Goal: Transaction & Acquisition: Subscribe to service/newsletter

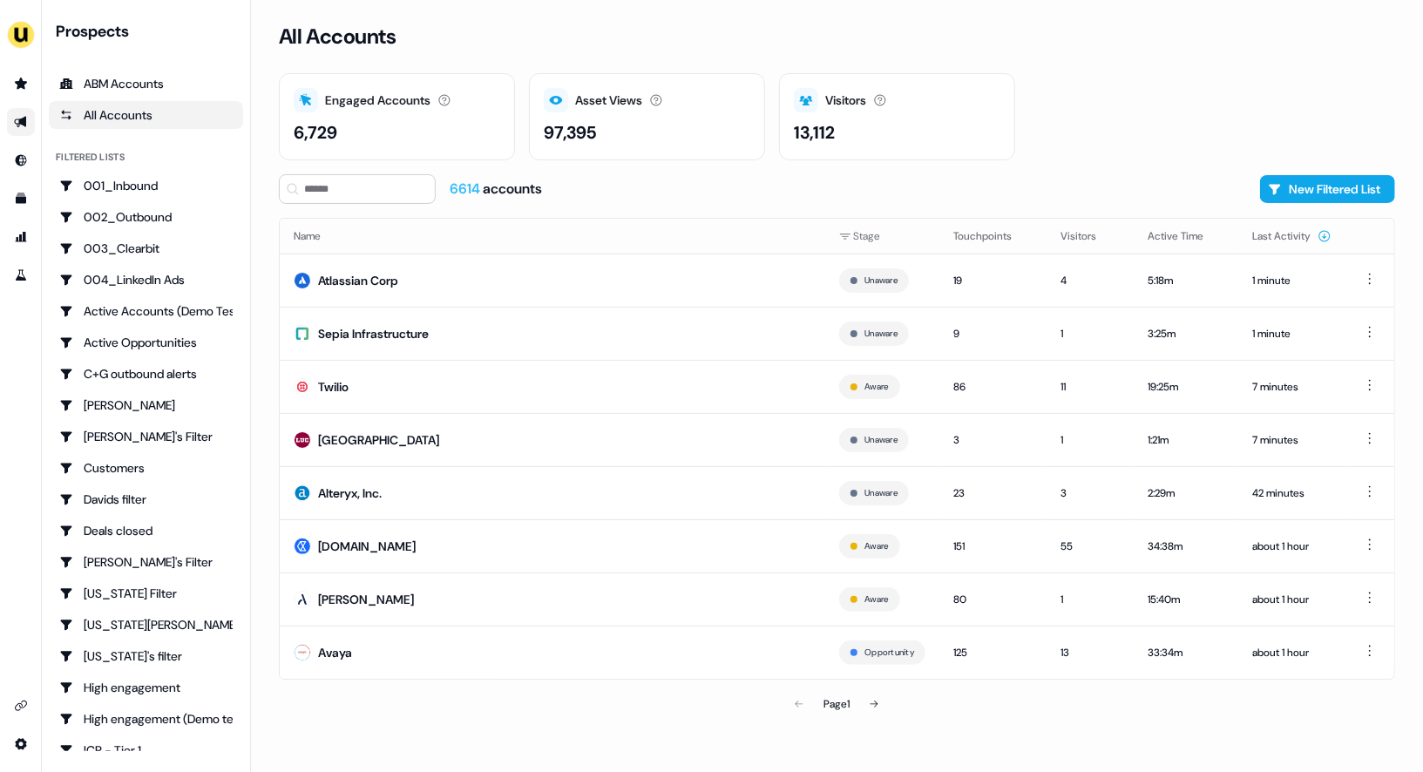
click at [10, 122] on link "Go to outbound experience" at bounding box center [21, 122] width 28 height 28
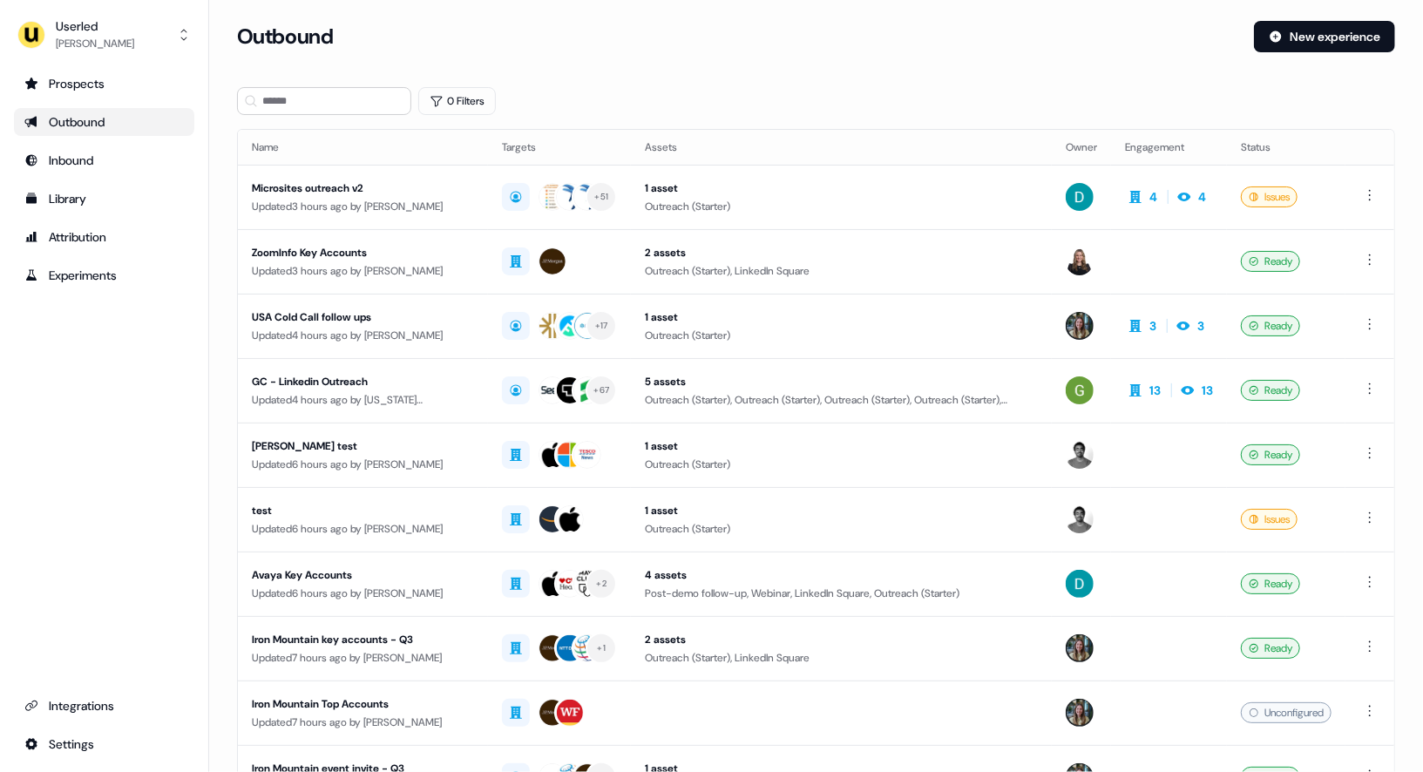
click at [61, 122] on div "Outbound" at bounding box center [104, 121] width 160 height 17
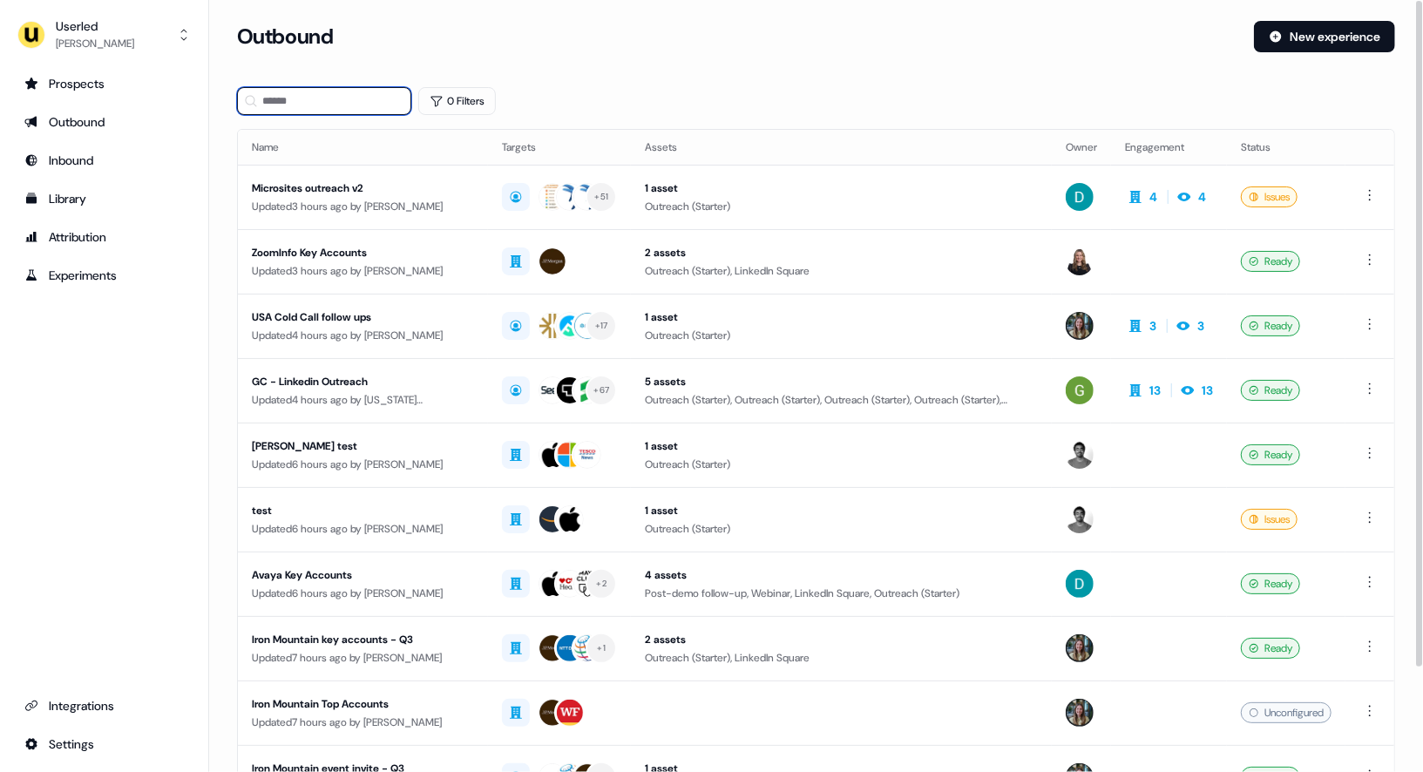
click at [312, 100] on input at bounding box center [324, 101] width 174 height 28
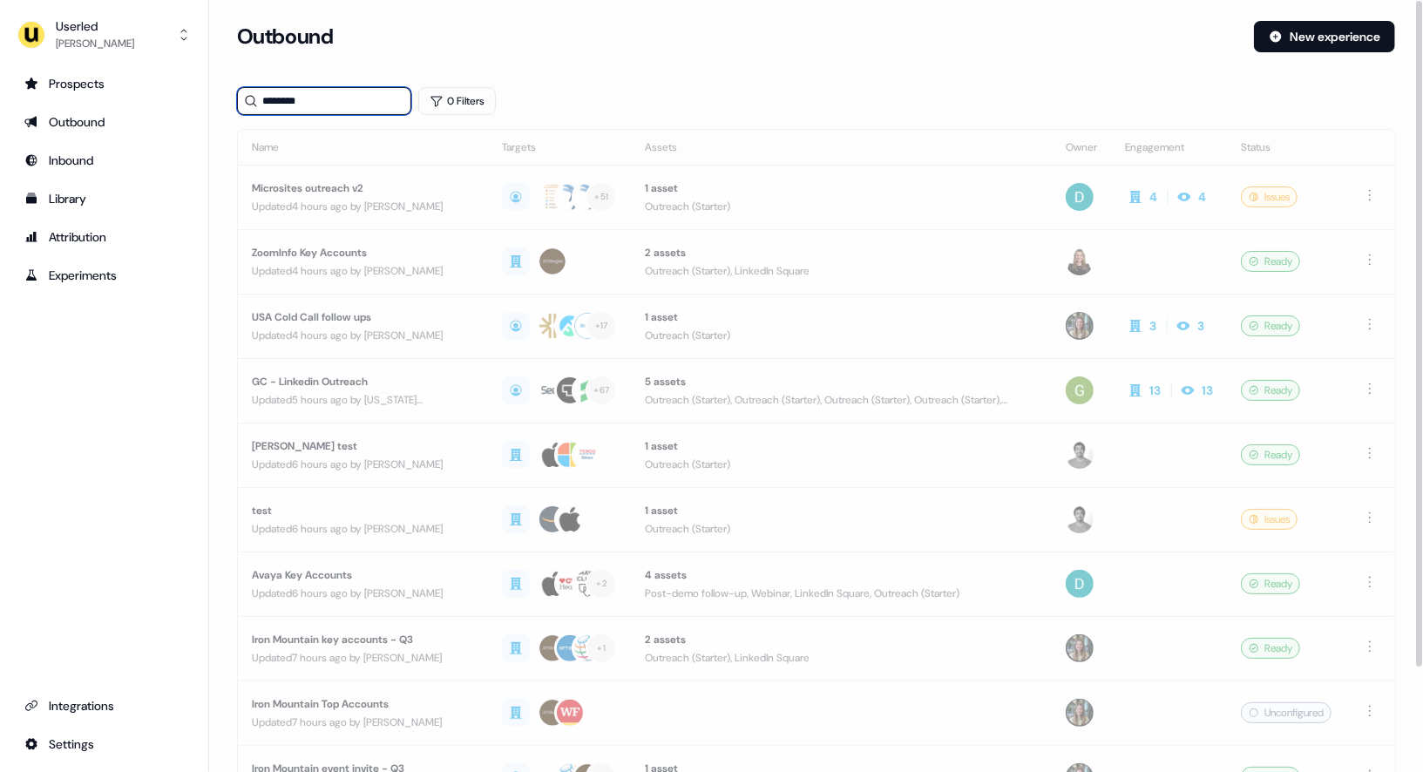
type input "********"
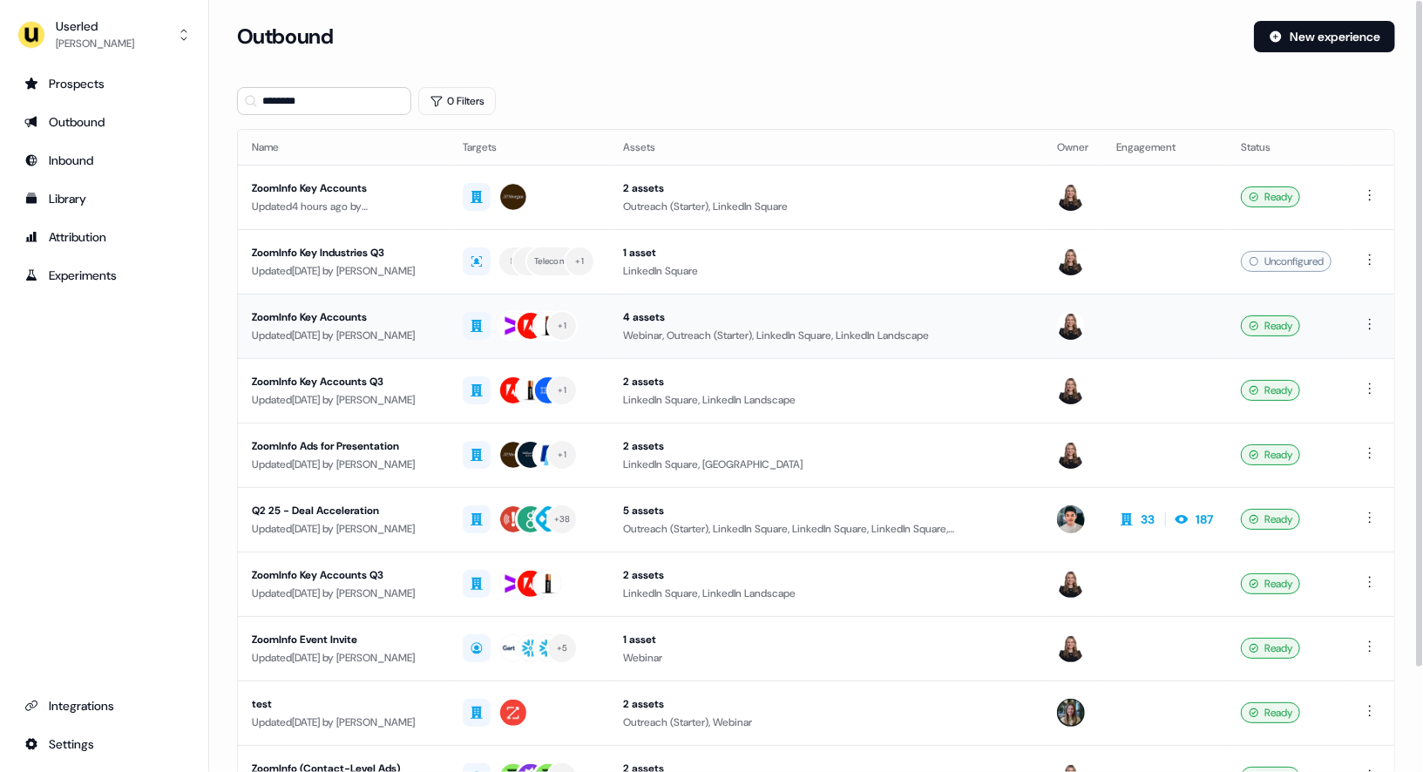
click at [426, 327] on div "Updated [DATE] by [PERSON_NAME]" at bounding box center [343, 335] width 183 height 17
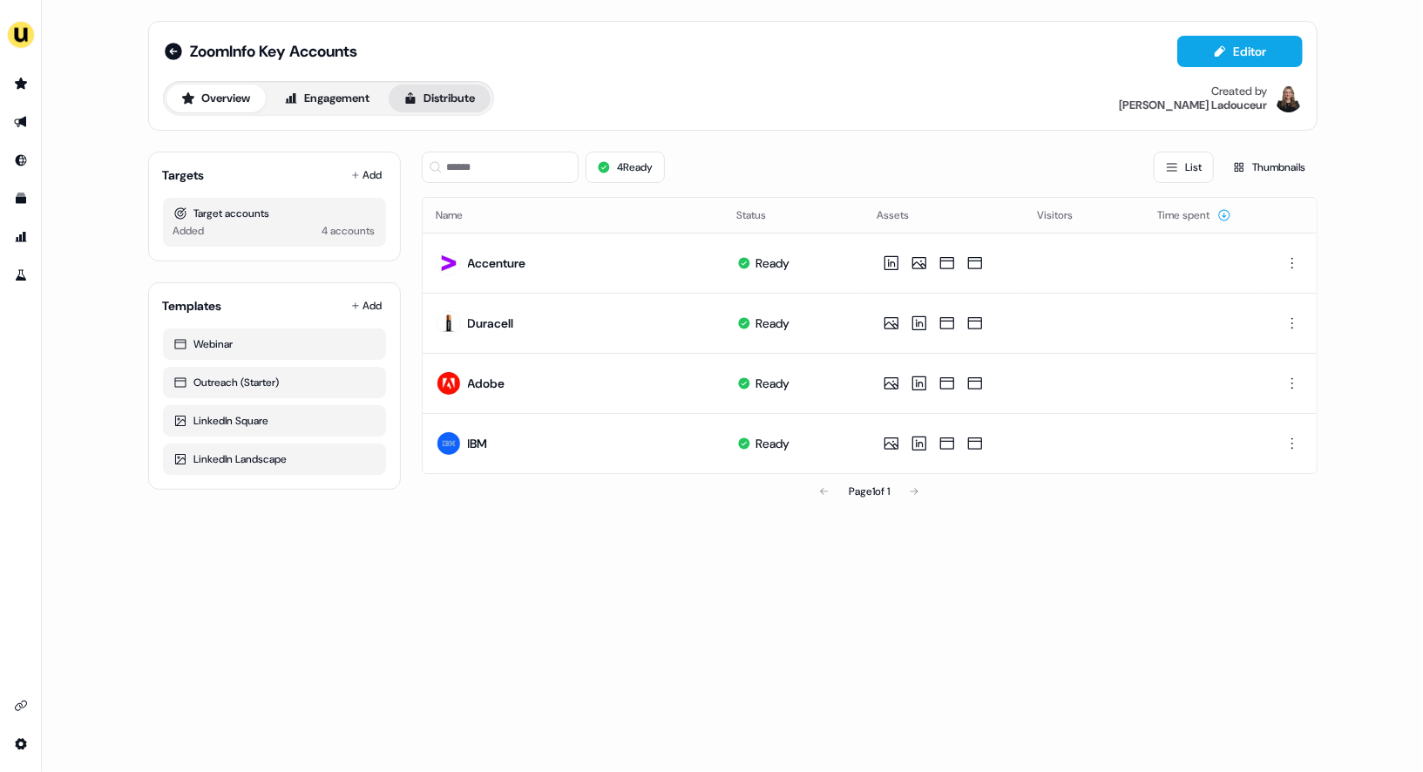
click at [434, 95] on button "Distribute" at bounding box center [440, 99] width 102 height 28
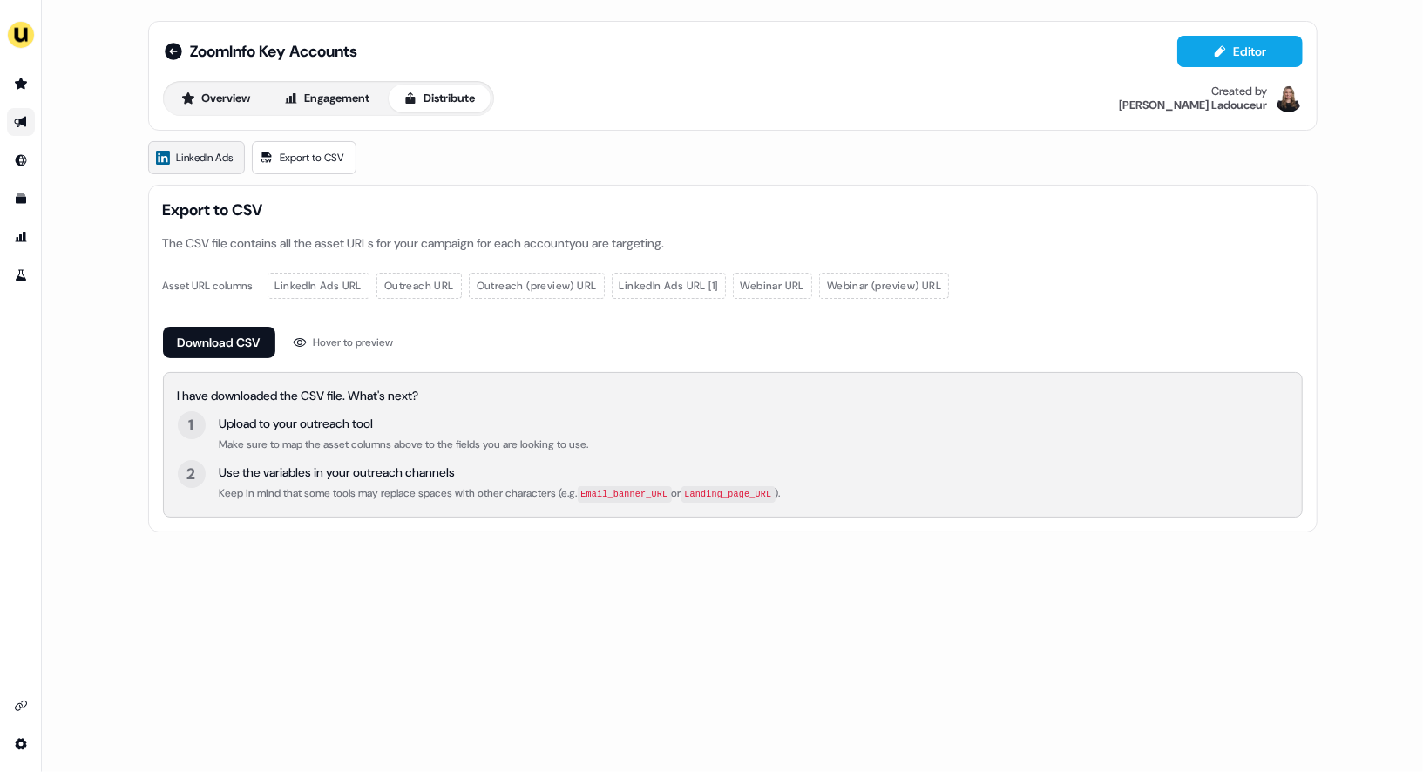
click at [219, 155] on span "LinkedIn Ads" at bounding box center [205, 157] width 57 height 17
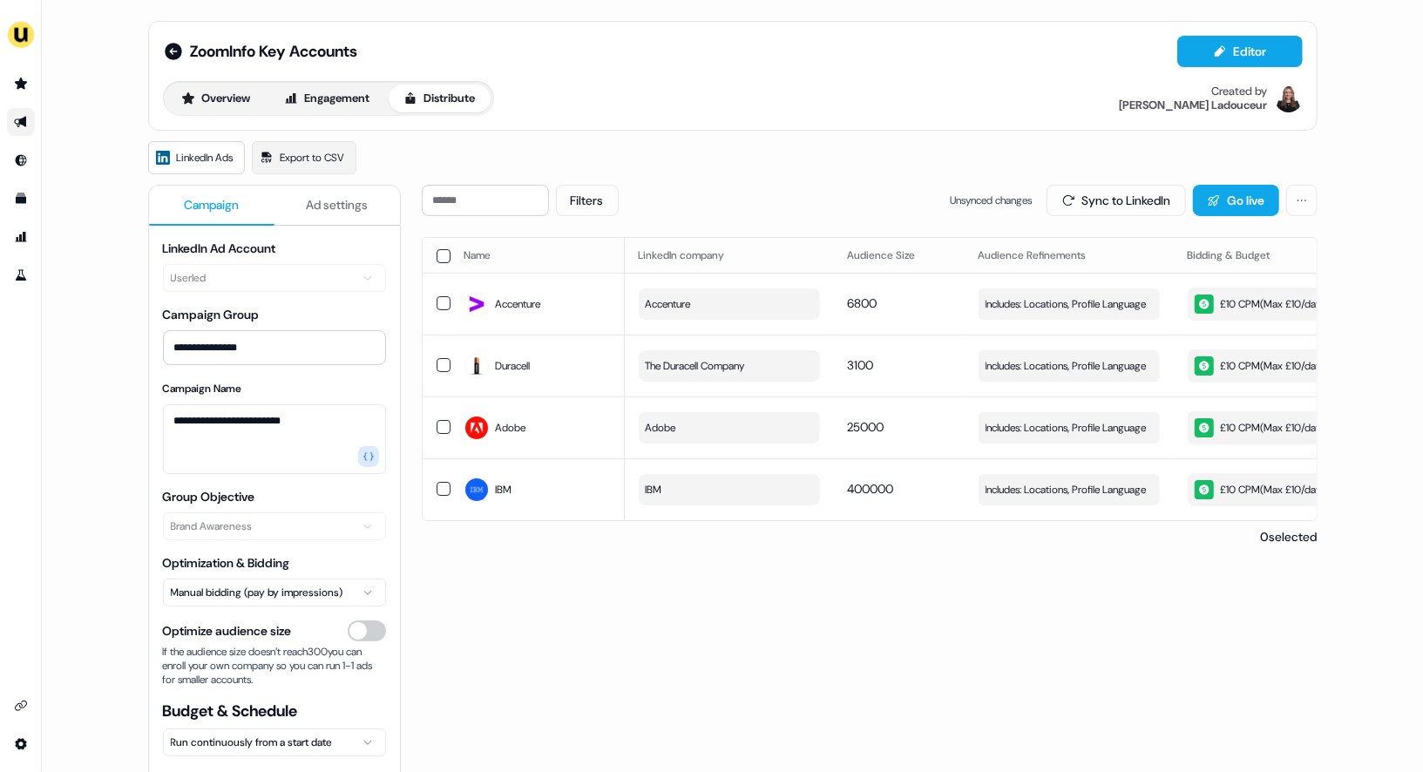
click at [442, 256] on button "button" at bounding box center [444, 256] width 14 height 14
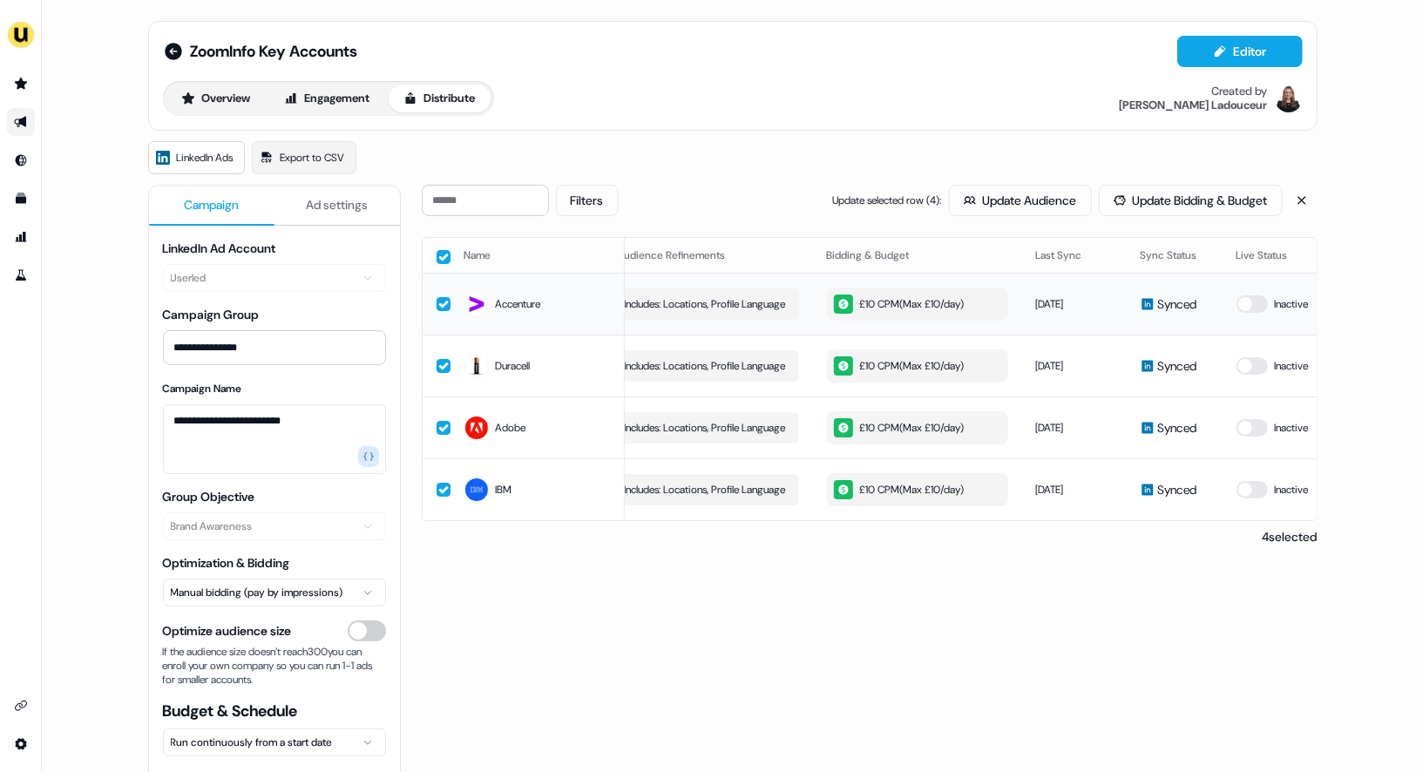
scroll to position [0, 492]
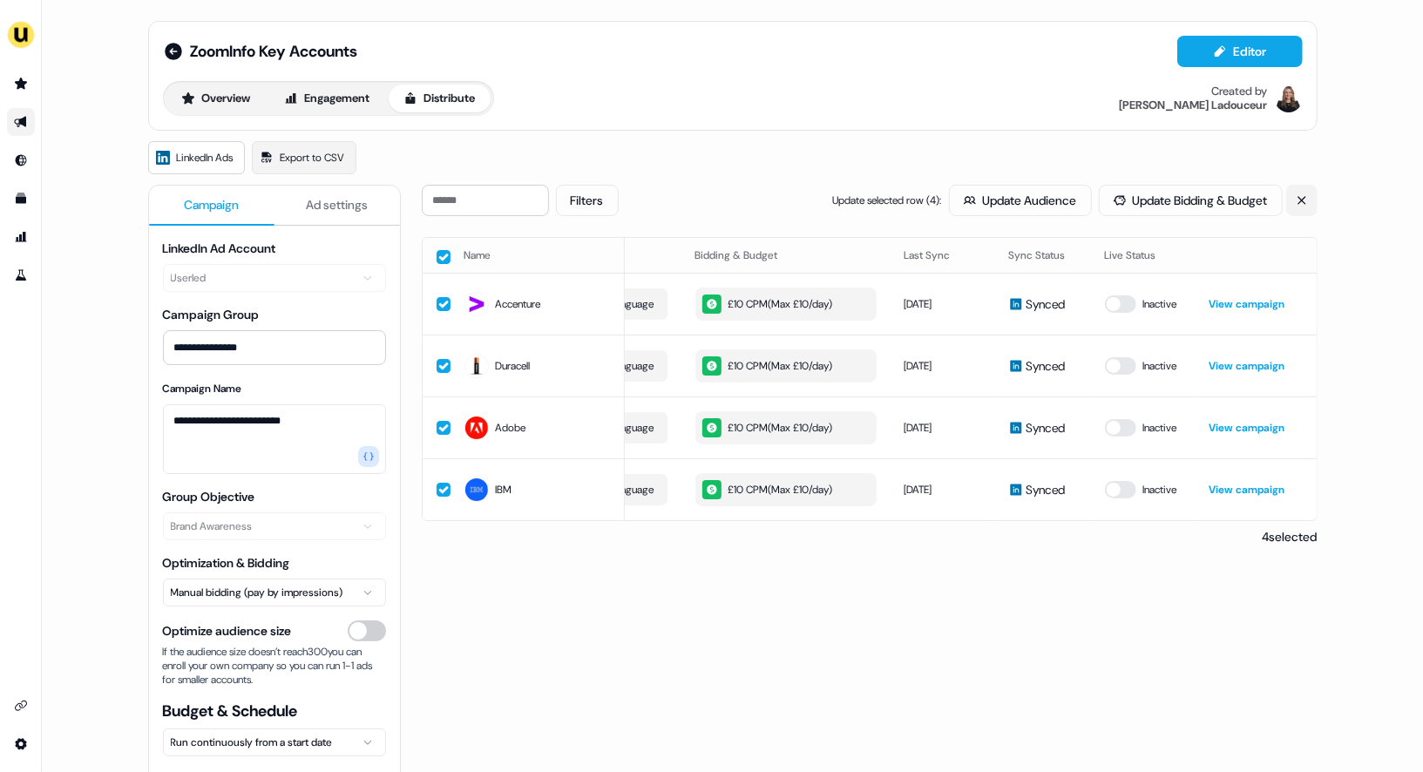
click at [1296, 199] on icon at bounding box center [1302, 200] width 12 height 12
click at [1232, 359] on link "View campaign" at bounding box center [1248, 366] width 76 height 14
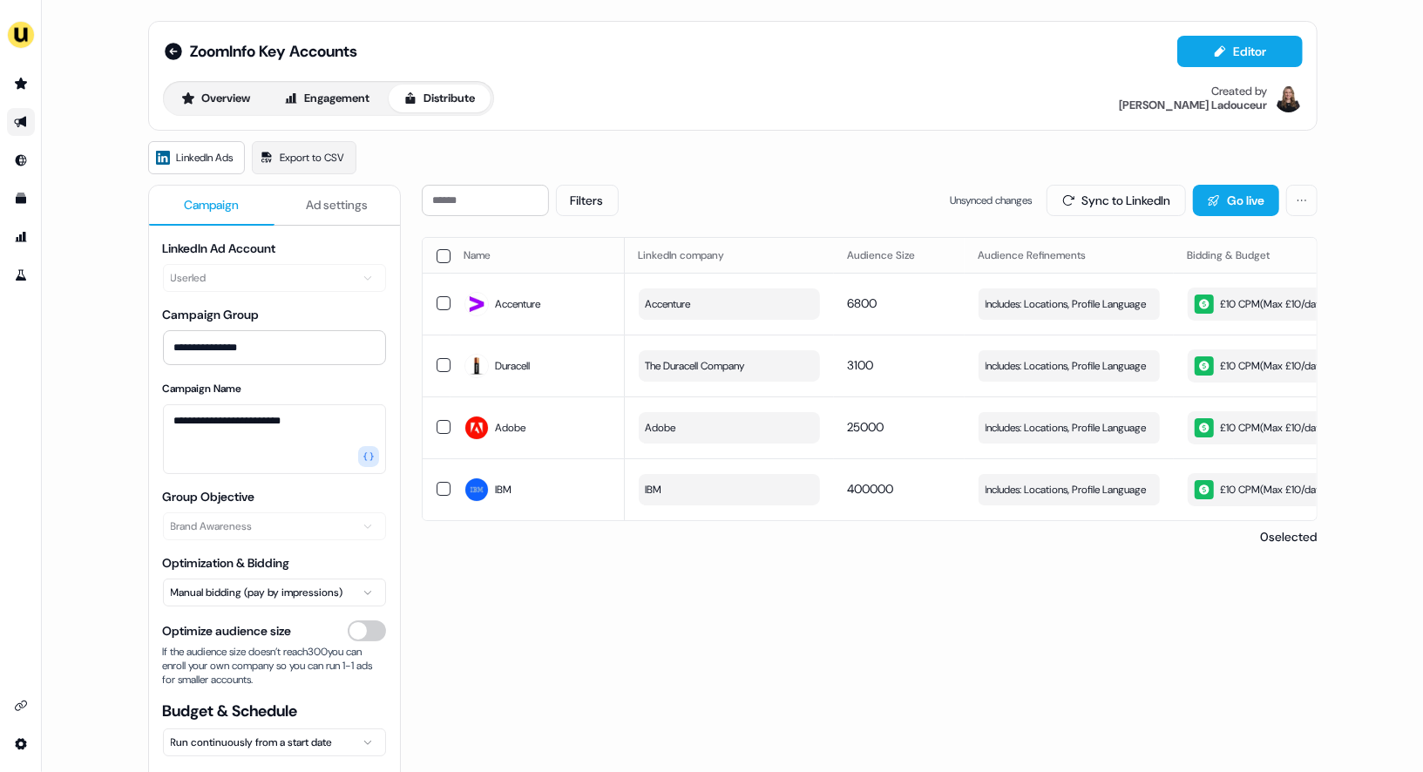
click at [438, 256] on button "button" at bounding box center [444, 256] width 14 height 14
click at [1033, 197] on button "Update Audience" at bounding box center [1020, 200] width 143 height 31
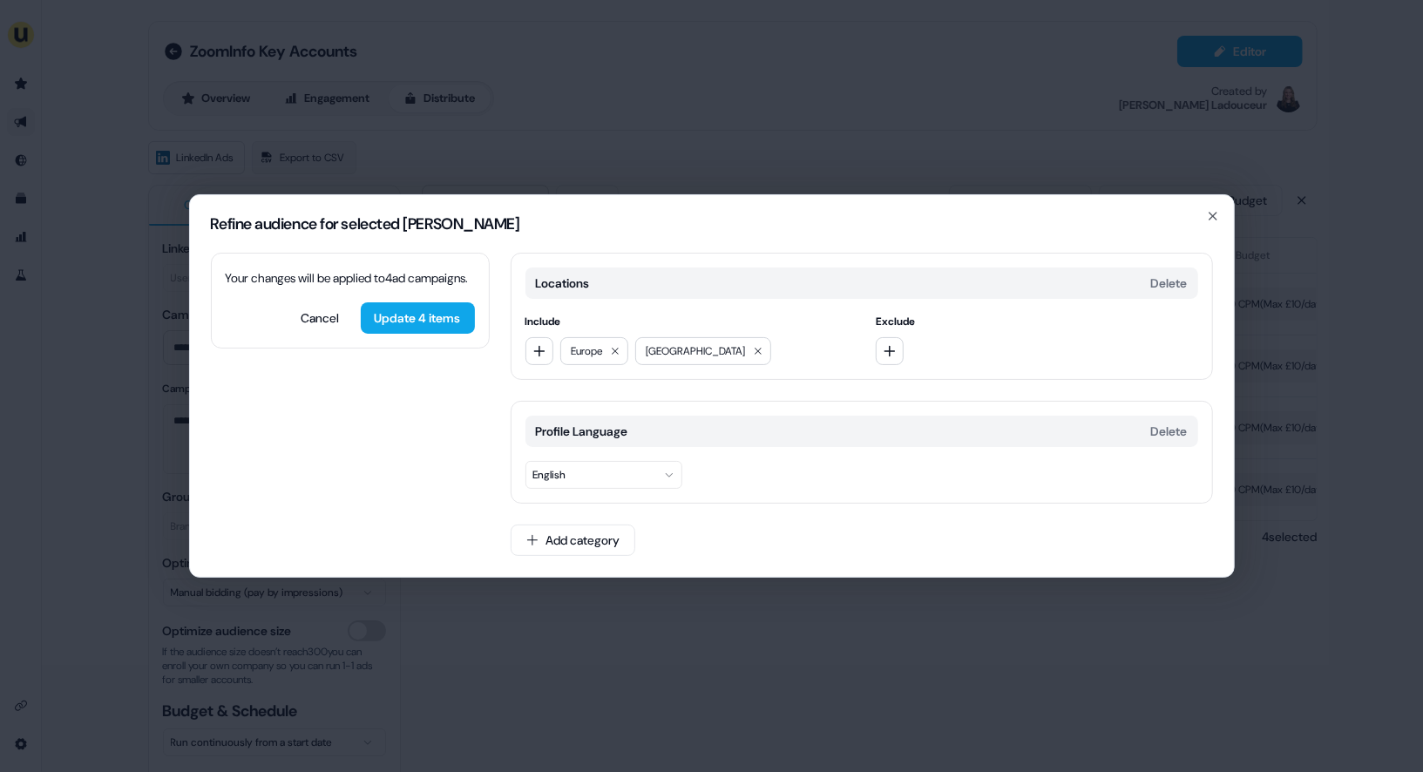
click at [970, 614] on div "Refine audience for selected [PERSON_NAME] Your changes will be applied to 4 [P…" at bounding box center [711, 386] width 1423 height 772
